Goal: Task Accomplishment & Management: Use online tool/utility

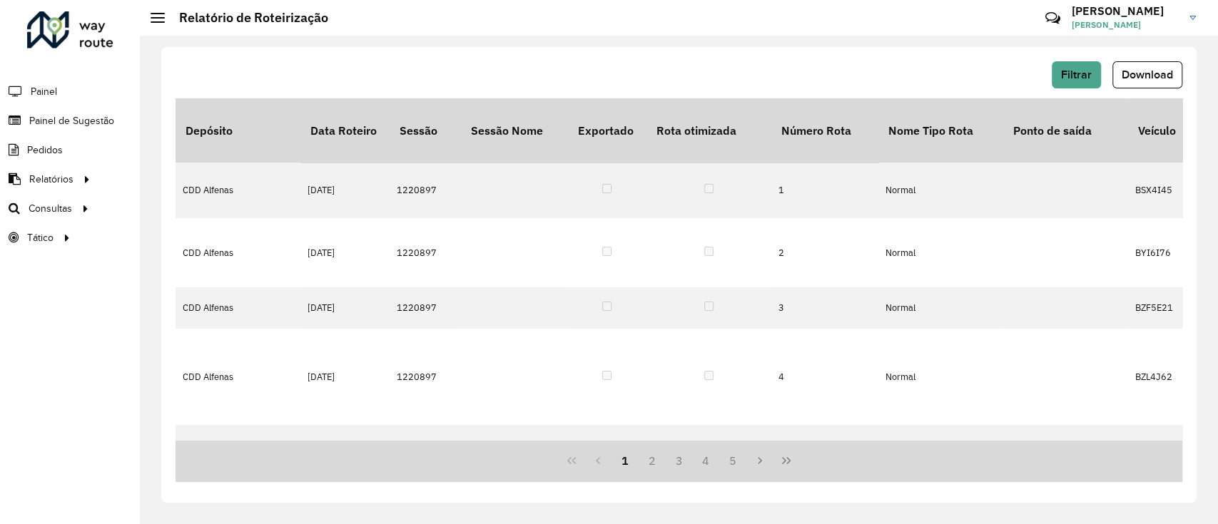
scroll to position [0, 281]
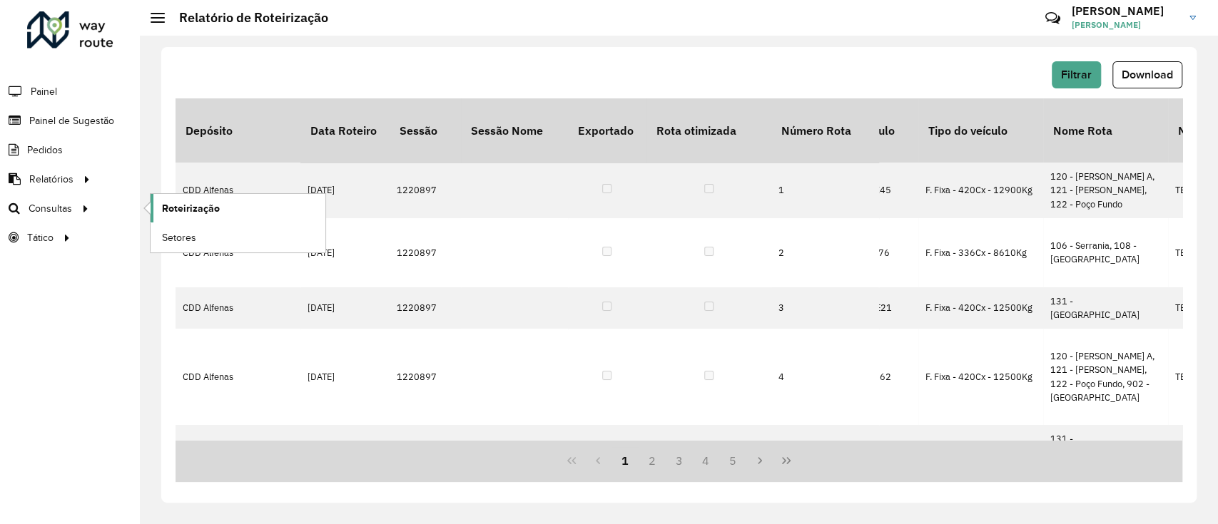
click at [206, 213] on span "Roteirização" at bounding box center [191, 208] width 58 height 15
click at [198, 233] on link "Setores" at bounding box center [238, 237] width 175 height 29
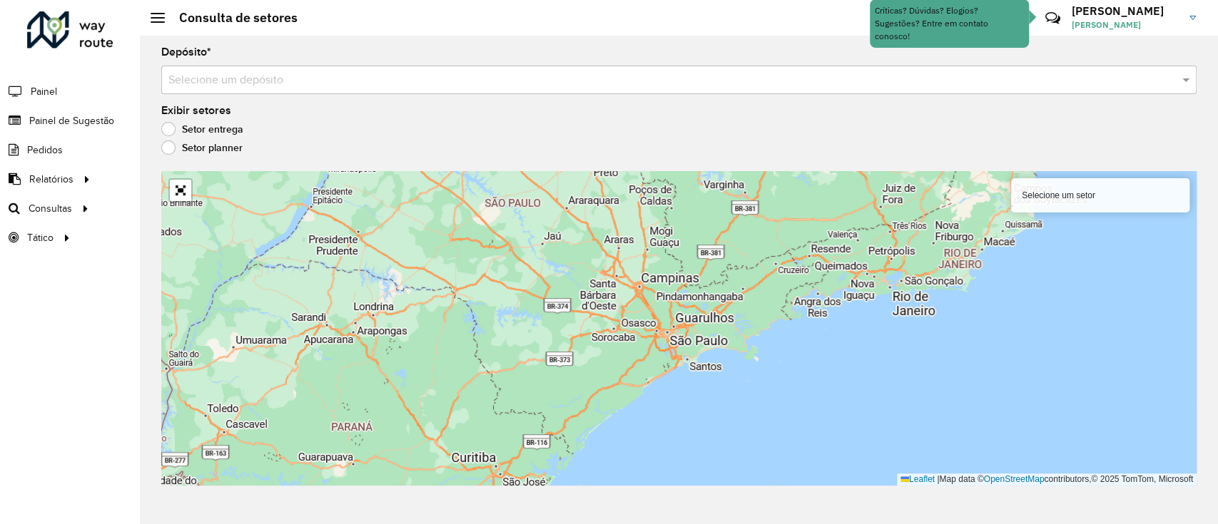
click at [324, 77] on input "text" at bounding box center [664, 80] width 992 height 17
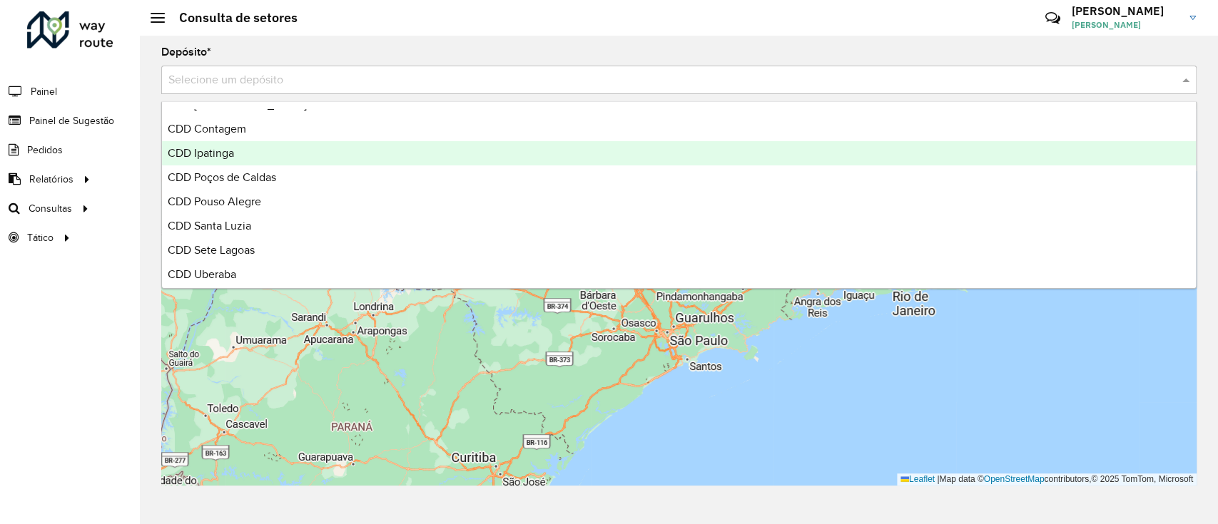
scroll to position [337, 0]
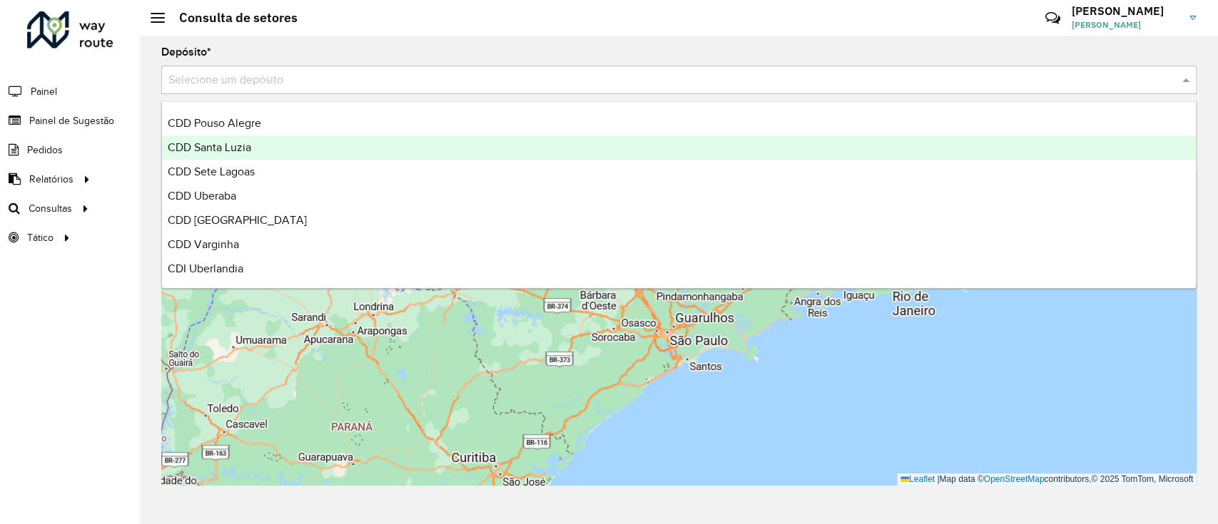
click at [276, 143] on div "CDD Santa Luzia" at bounding box center [679, 148] width 1034 height 24
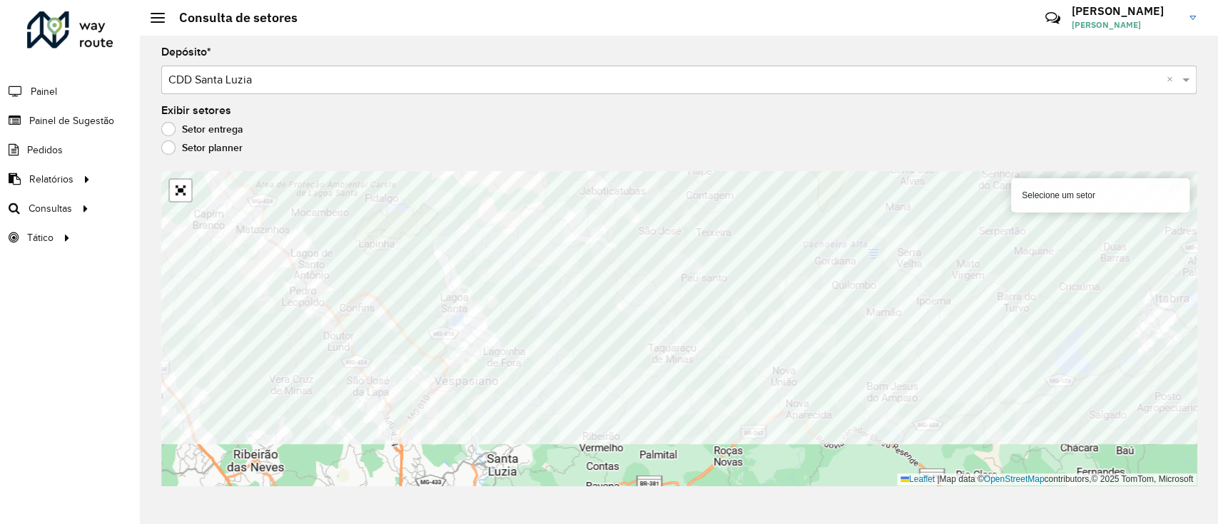
click at [735, 168] on div "Depósito * Selecione um depósito × CDD Santa Luzia × Exibir setores Setor entre…" at bounding box center [679, 280] width 1078 height 489
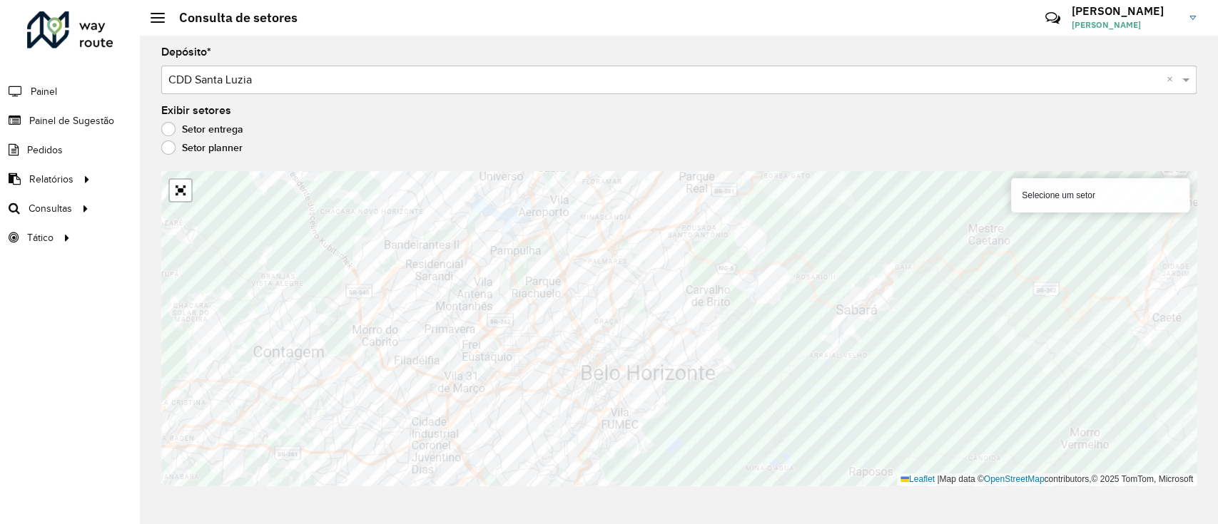
click at [729, 489] on div "Depósito * Selecione um depósito × CDD Santa Luzia × Exibir setores Setor entre…" at bounding box center [679, 280] width 1078 height 489
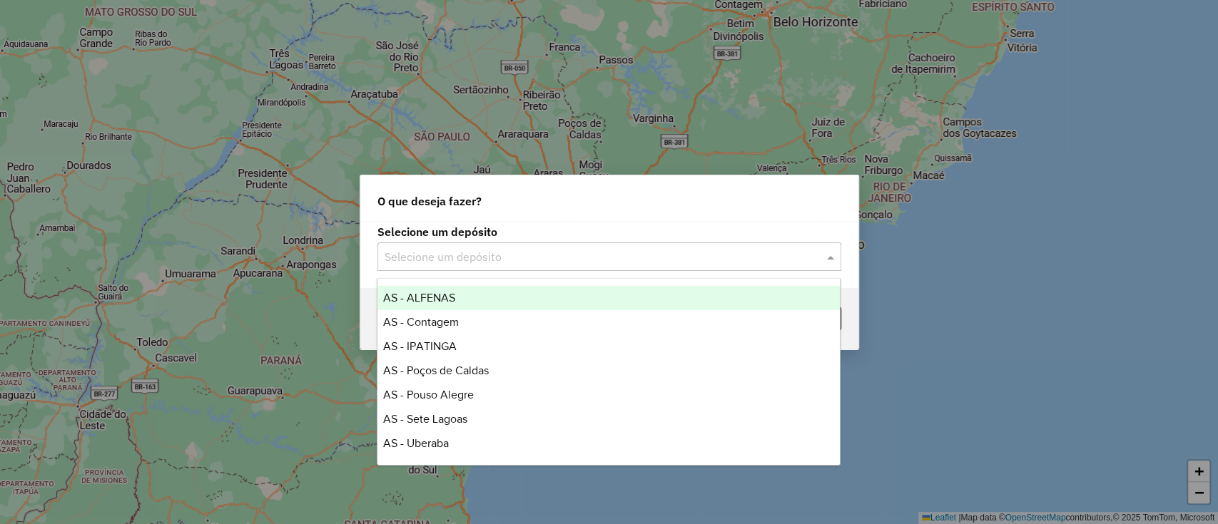
click at [549, 258] on input "text" at bounding box center [594, 257] width 421 height 17
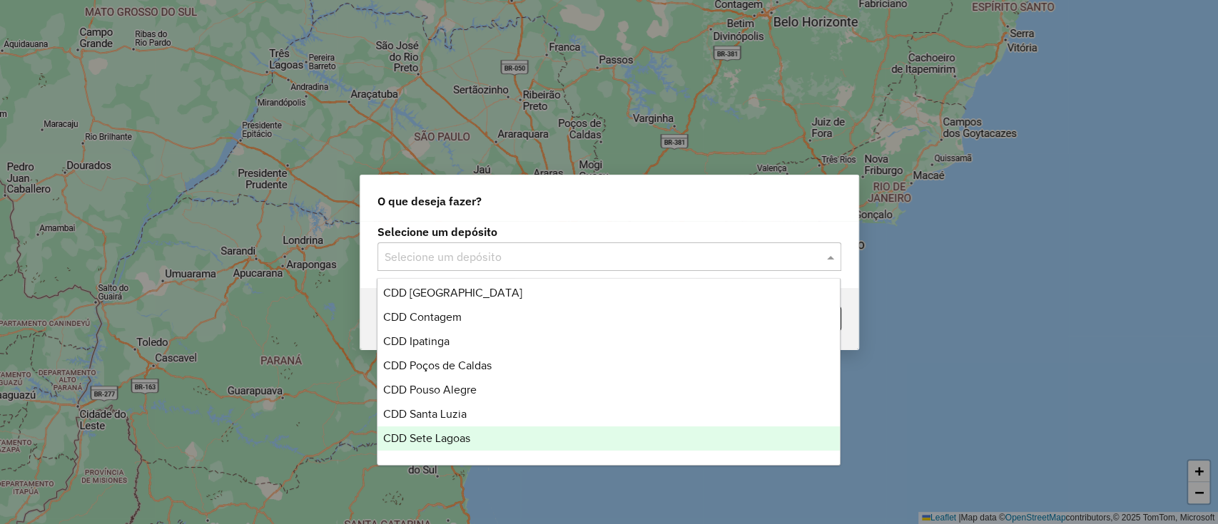
scroll to position [337, 0]
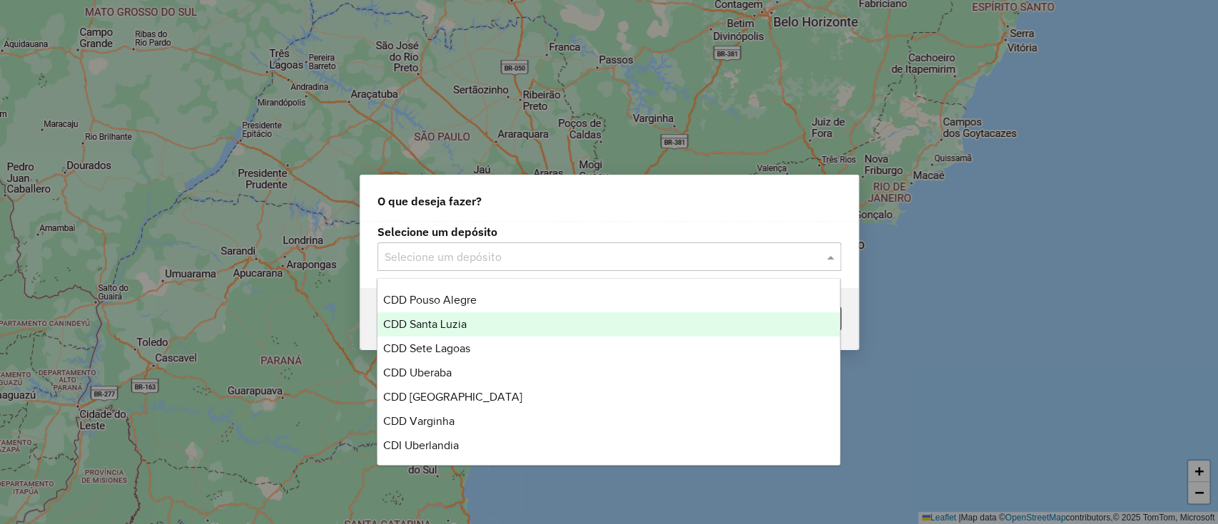
click at [513, 330] on div "CDD Santa Luzia" at bounding box center [608, 324] width 462 height 24
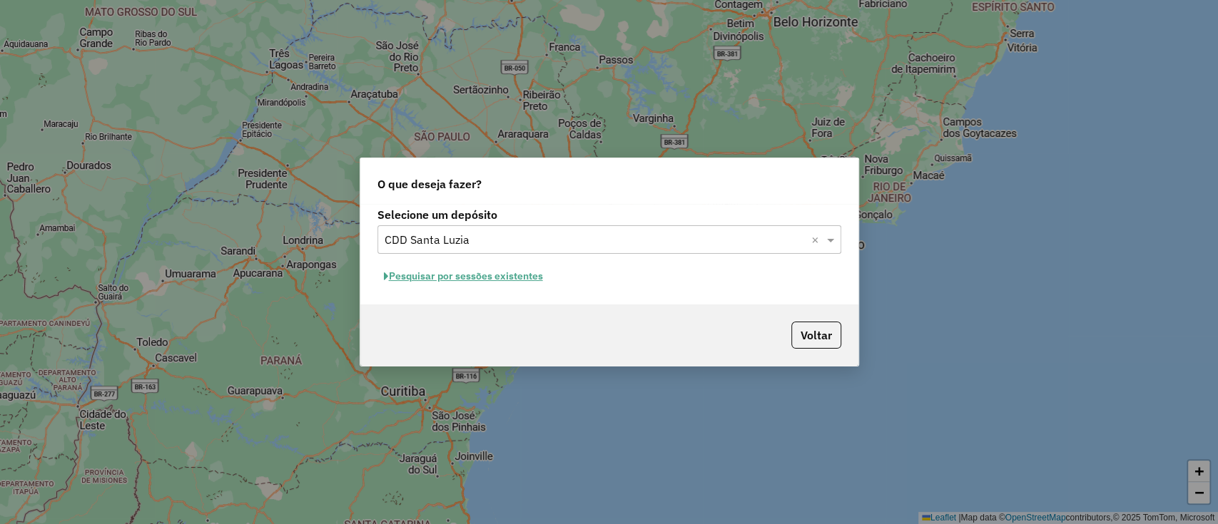
click at [508, 280] on button "Pesquisar por sessões existentes" at bounding box center [463, 276] width 172 height 22
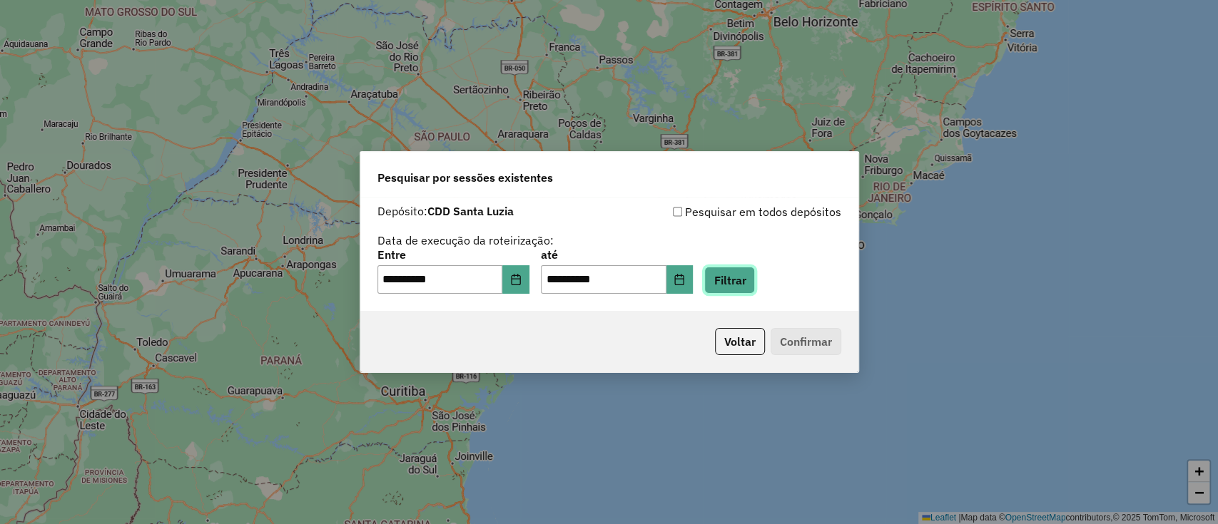
click at [751, 293] on button "Filtrar" at bounding box center [729, 280] width 51 height 27
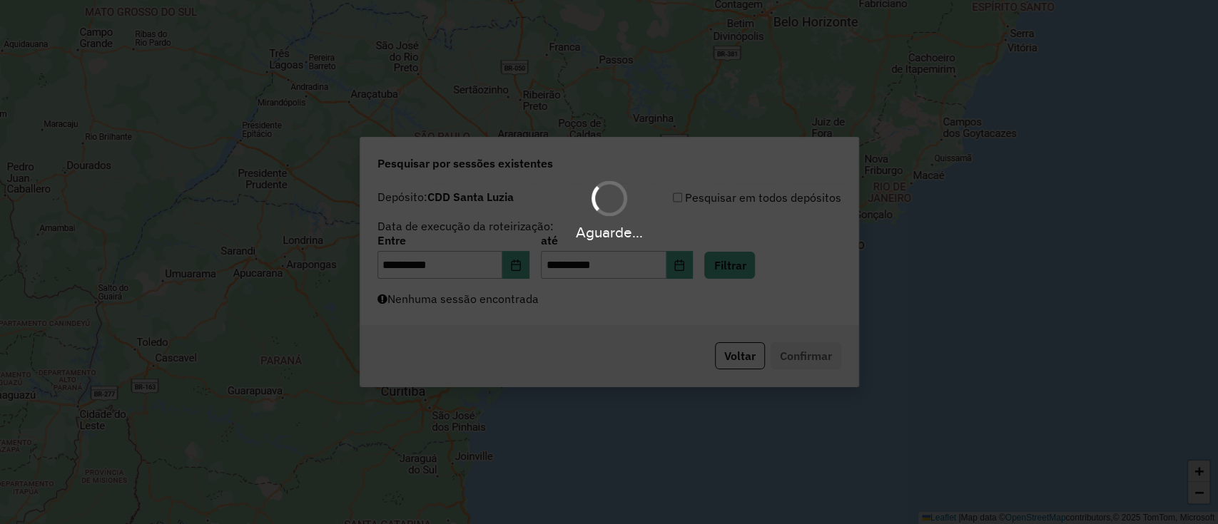
click at [750, 285] on div "Aguarde..." at bounding box center [609, 262] width 1218 height 524
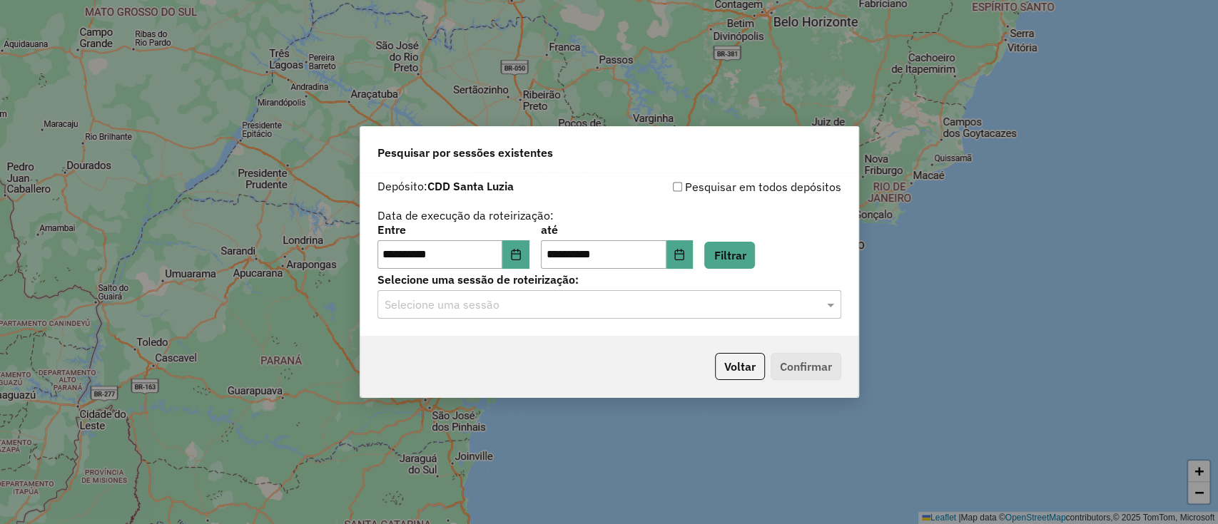
click at [519, 308] on input "text" at bounding box center [594, 305] width 421 height 17
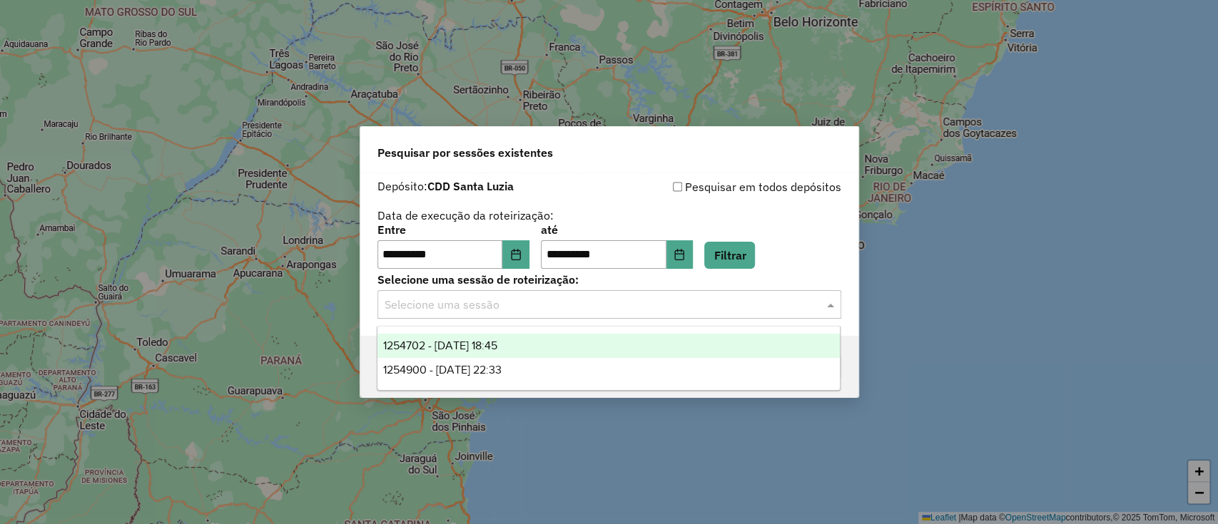
click at [569, 347] on div "1254702 - 28/08/2025 18:45" at bounding box center [608, 346] width 462 height 24
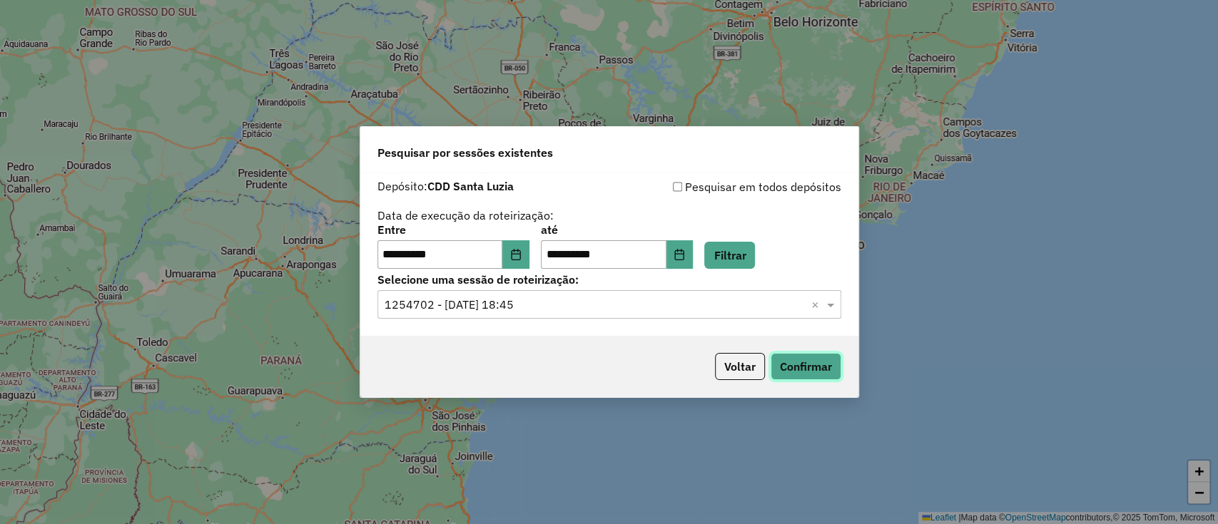
click at [810, 362] on button "Confirmar" at bounding box center [805, 366] width 71 height 27
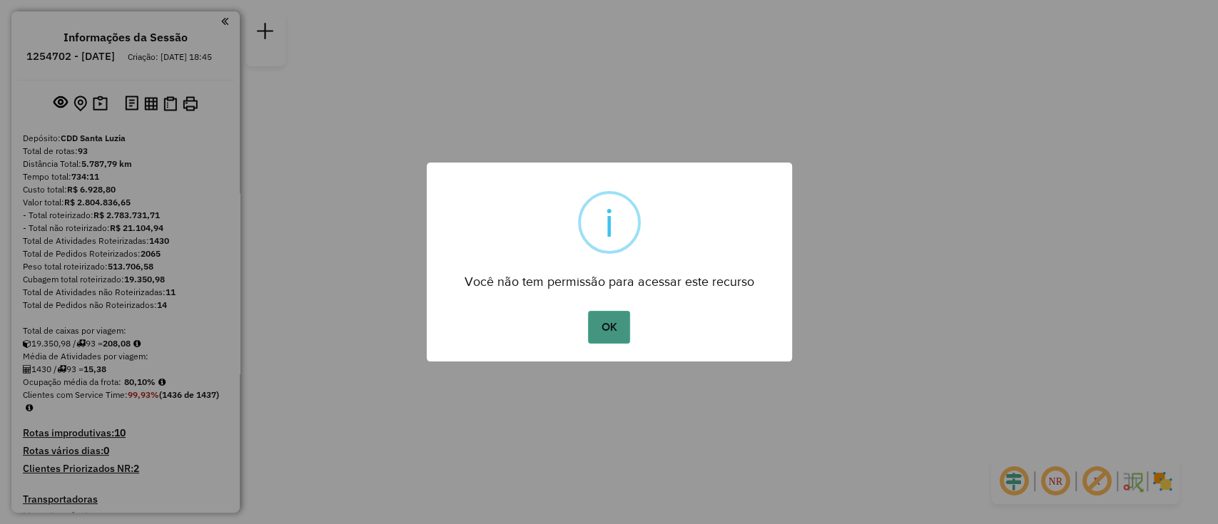
click at [619, 324] on button "OK" at bounding box center [609, 327] width 42 height 33
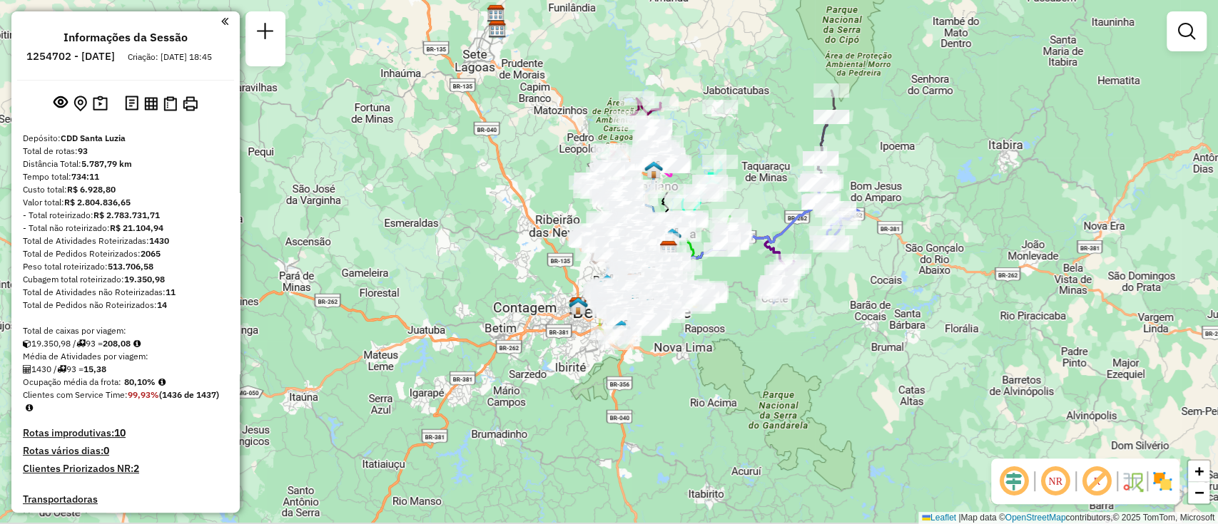
drag, startPoint x: 678, startPoint y: 156, endPoint x: 755, endPoint y: 148, distance: 76.7
click at [756, 148] on div "Janela de atendimento Grade de atendimento Capacidade Transportadoras Veículos …" at bounding box center [609, 262] width 1218 height 524
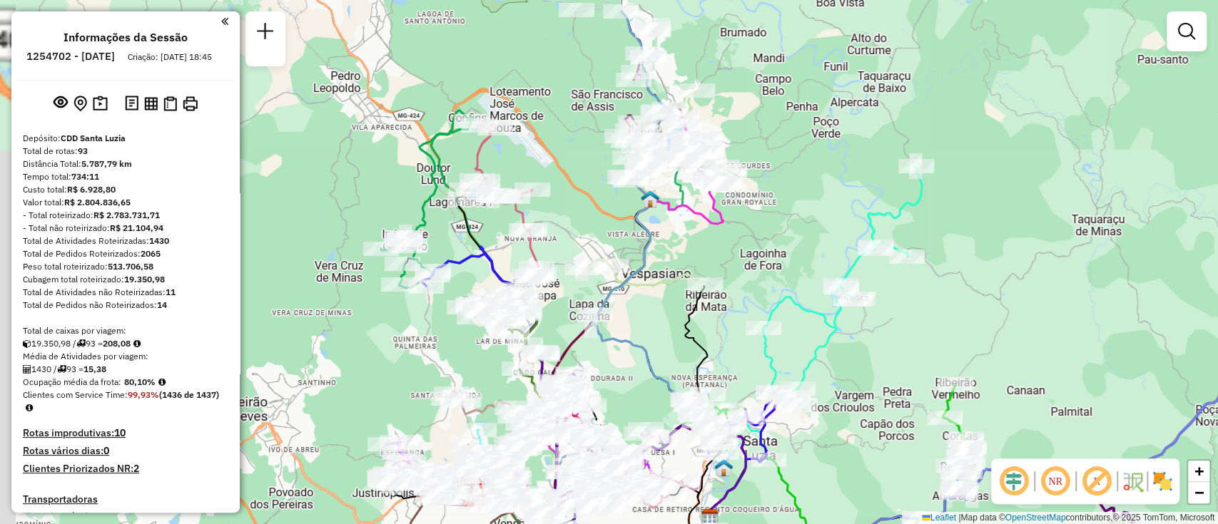
drag, startPoint x: 758, startPoint y: 290, endPoint x: 782, endPoint y: 248, distance: 48.8
click at [810, 254] on div "Janela de atendimento Grade de atendimento Capacidade Transportadoras Veículos …" at bounding box center [609, 262] width 1218 height 524
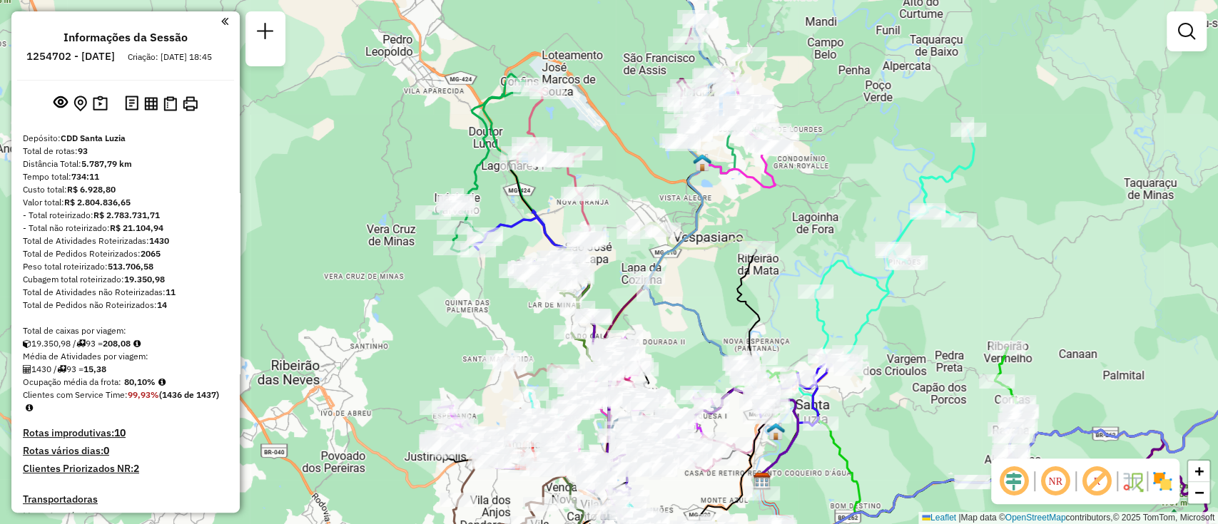
drag, startPoint x: 333, startPoint y: 170, endPoint x: 447, endPoint y: 163, distance: 113.6
click at [439, 165] on div "Rota 10 - Placa DCU0C68 63211882 - MATHEUS PHELLIPE Janela de atendimento Grade…" at bounding box center [609, 262] width 1218 height 524
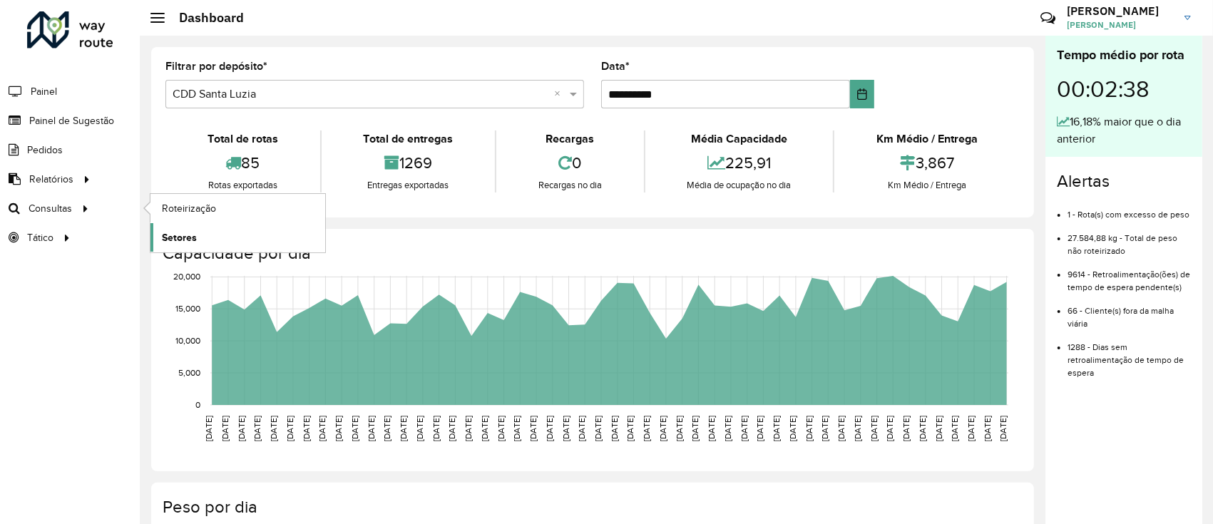
click at [208, 237] on link "Setores" at bounding box center [238, 237] width 175 height 29
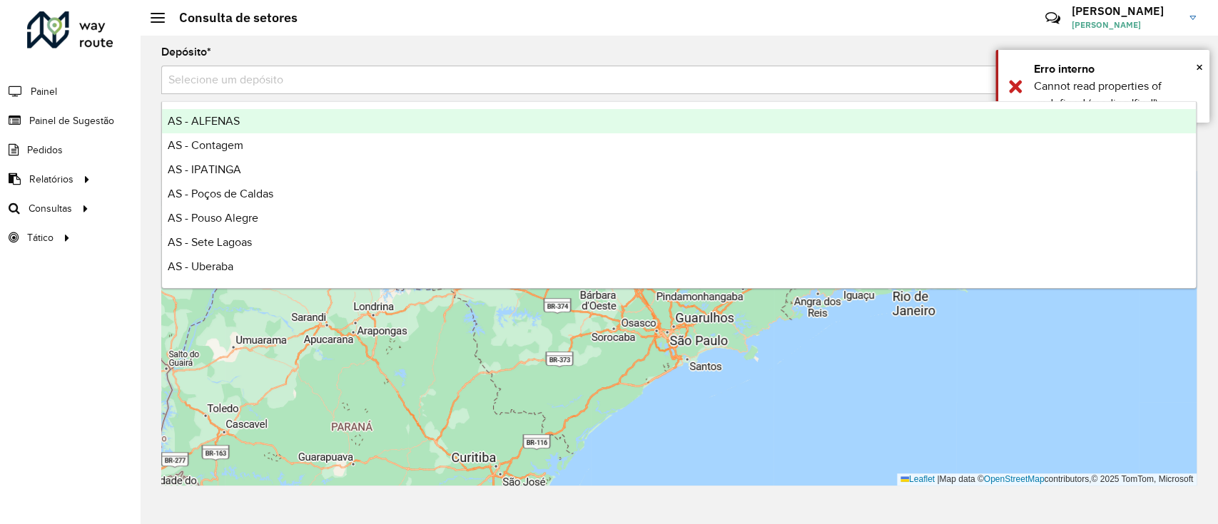
click at [321, 84] on input "text" at bounding box center [664, 80] width 992 height 17
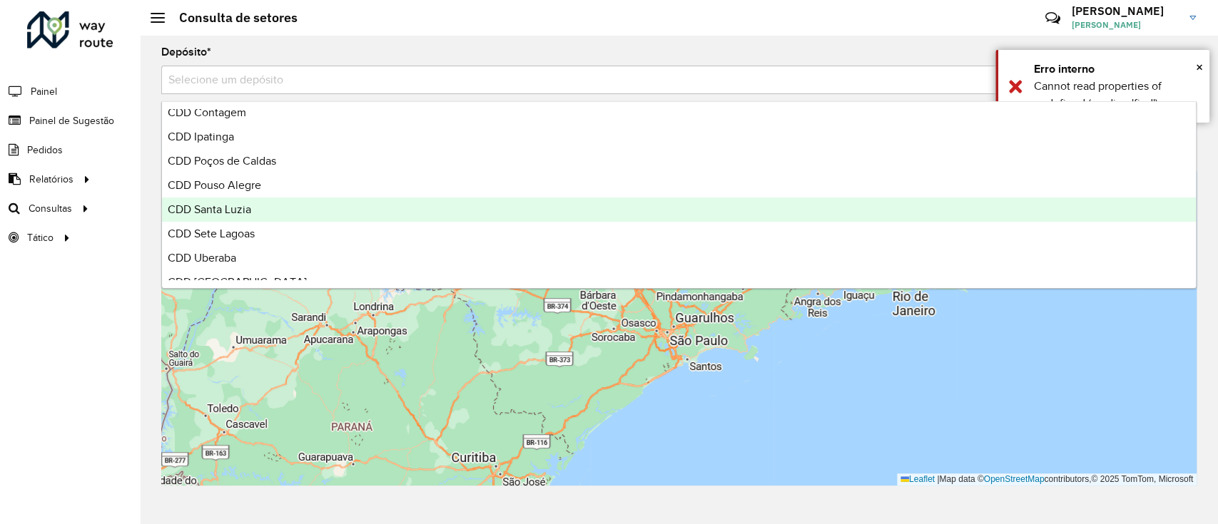
scroll to position [285, 0]
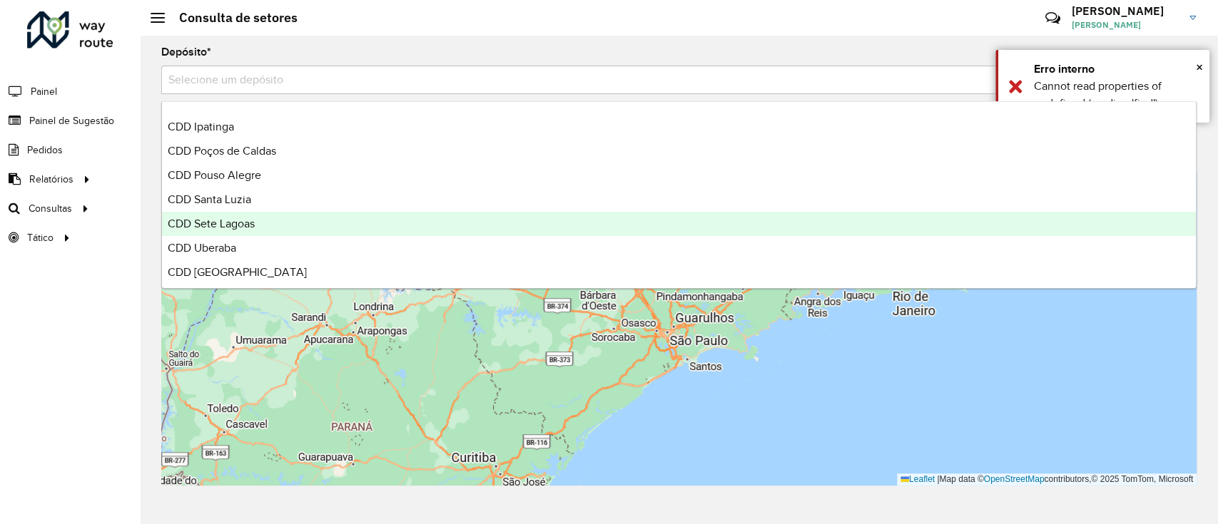
click at [312, 214] on div "CDD Sete Lagoas" at bounding box center [679, 224] width 1034 height 24
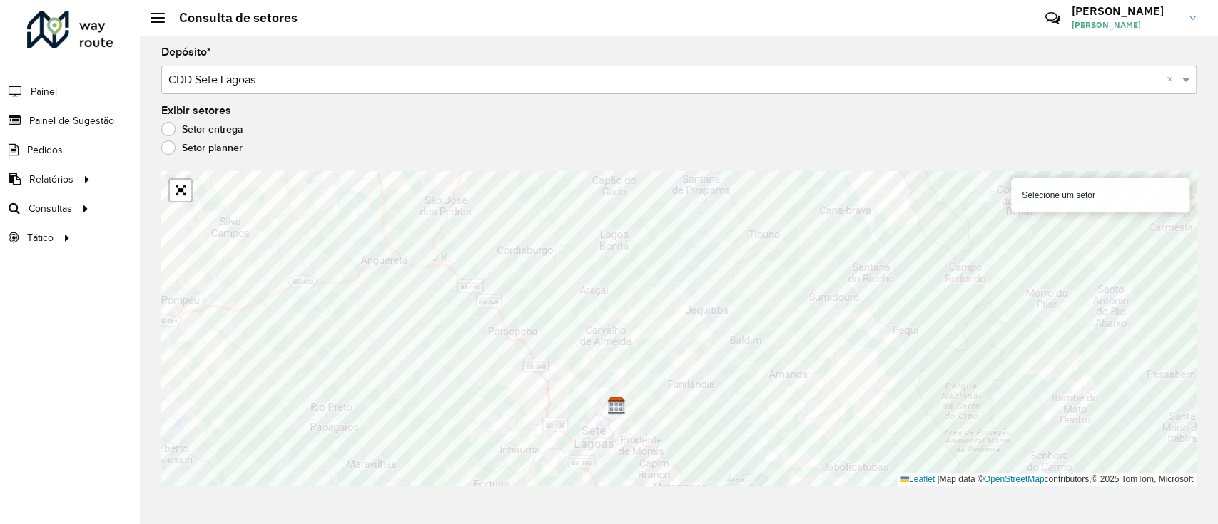
click at [1019, 157] on formly-group "Depósito * Selecione um depósito × CDD Sete Lagoas × Exibir setores Setor entre…" at bounding box center [678, 266] width 1035 height 439
